Goal: Navigation & Orientation: Find specific page/section

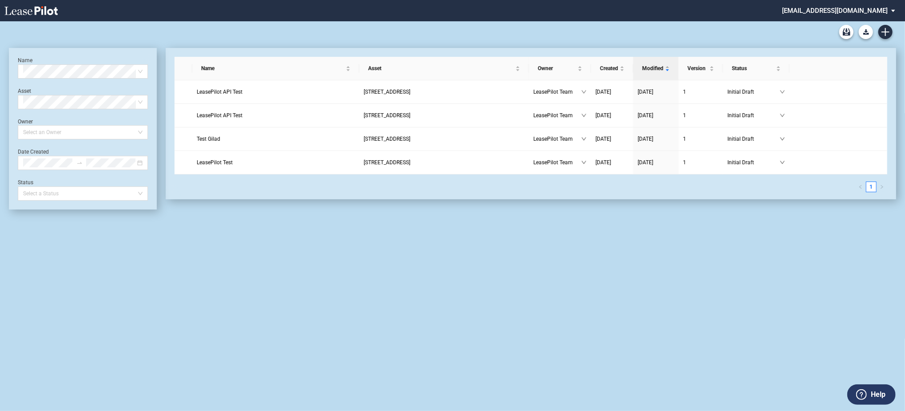
click at [843, 12] on md-select "[EMAIL_ADDRESS][DOMAIN_NAME] Change Password 2-Factor Authentication Admin Area…" at bounding box center [842, 10] width 122 height 20
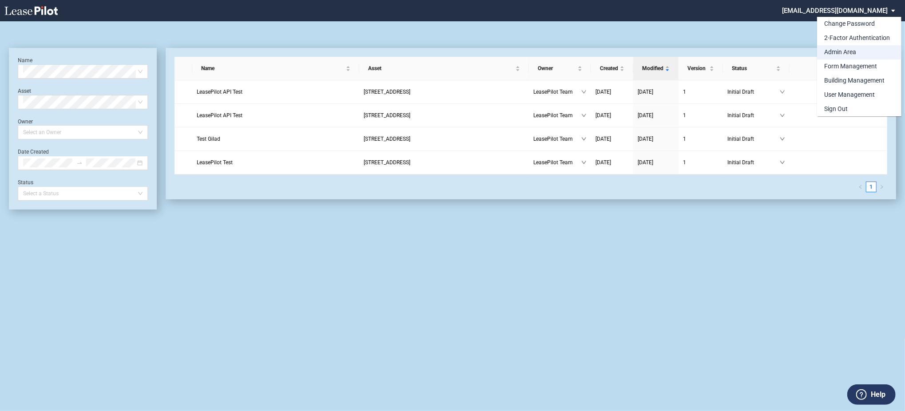
click at [838, 52] on div "Admin Area" at bounding box center [841, 52] width 32 height 9
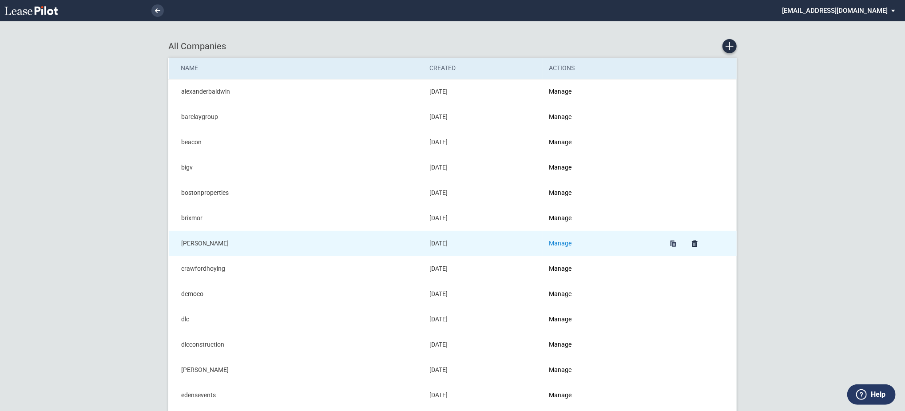
click at [565, 243] on link "Manage" at bounding box center [561, 243] width 23 height 7
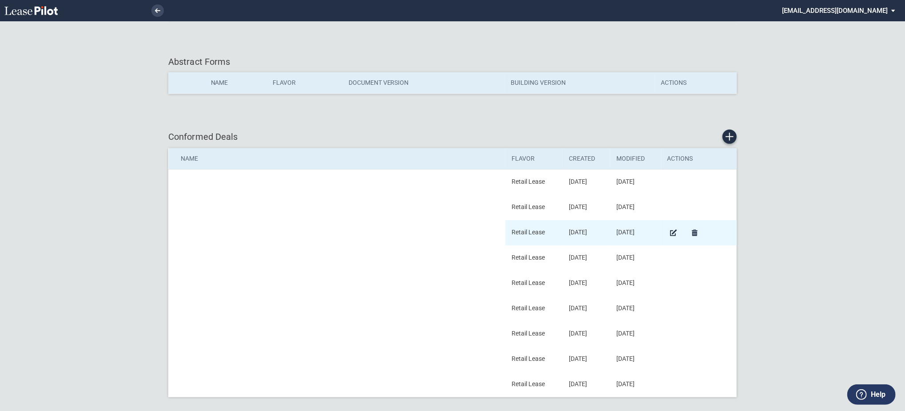
scroll to position [167, 0]
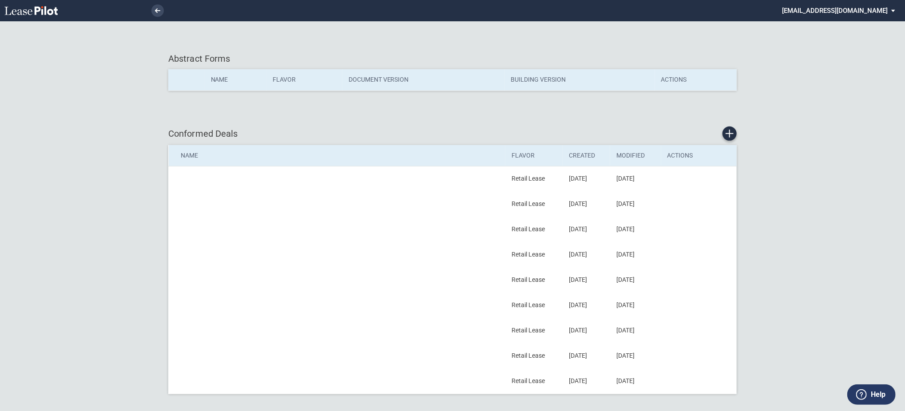
click at [162, 5] on li at bounding box center [127, 10] width 73 height 21
click at [154, 7] on link at bounding box center [157, 10] width 12 height 12
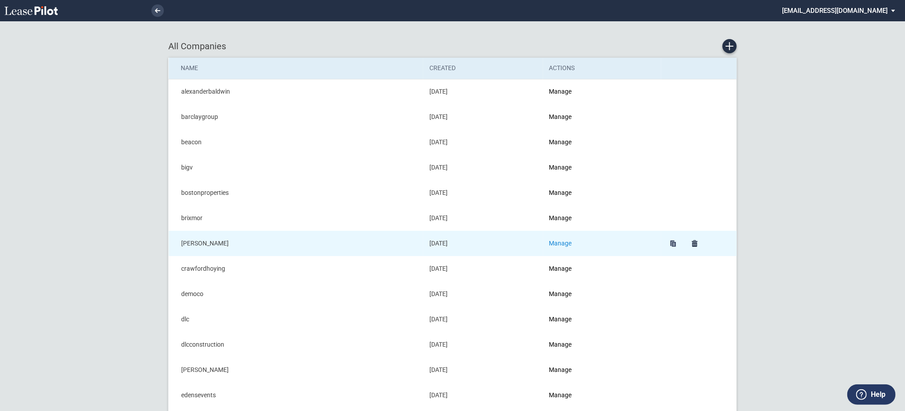
click at [571, 240] on link "Manage" at bounding box center [561, 243] width 23 height 7
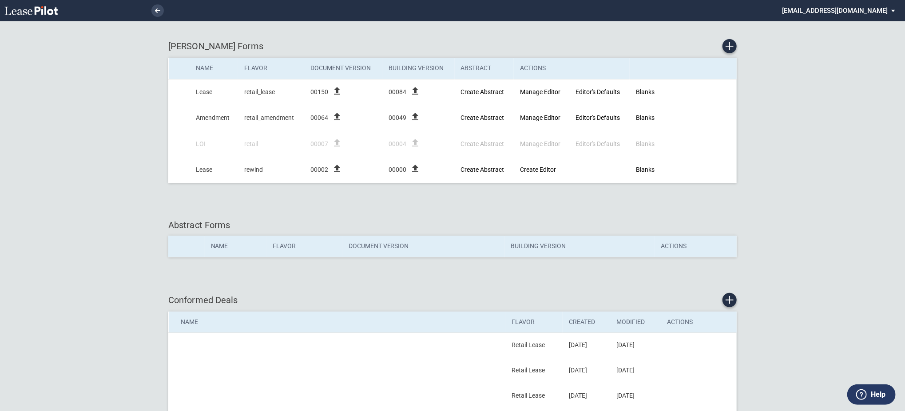
click at [857, 13] on md-select "[EMAIL_ADDRESS][DOMAIN_NAME] Change Password 2-Factor Authentication Admin Area…" at bounding box center [842, 10] width 122 height 20
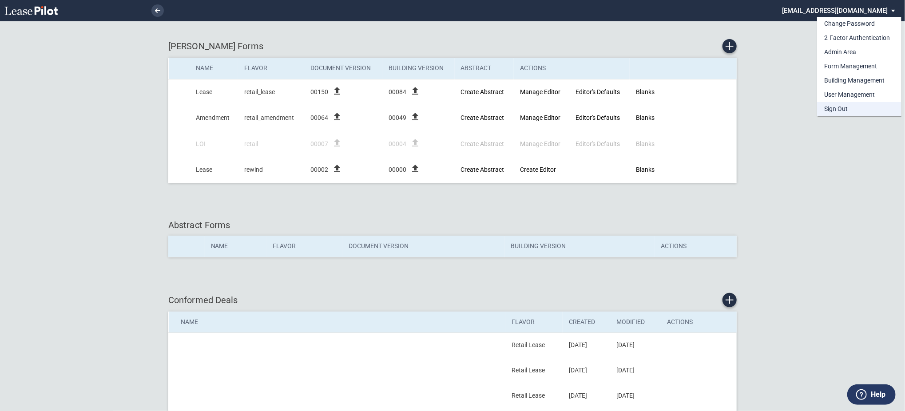
click at [829, 107] on div "Sign Out" at bounding box center [837, 109] width 24 height 9
